Goal: Transaction & Acquisition: Subscribe to service/newsletter

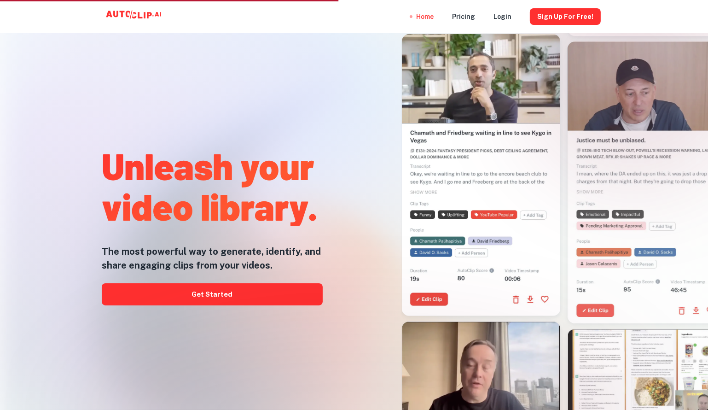
drag, startPoint x: 338, startPoint y: 299, endPoint x: 357, endPoint y: 70, distance: 229.1
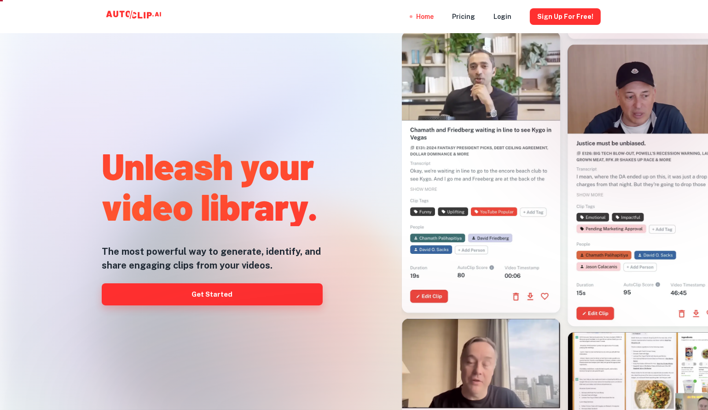
click at [265, 296] on link "Get Started" at bounding box center [212, 294] width 221 height 22
